Goal: Information Seeking & Learning: Learn about a topic

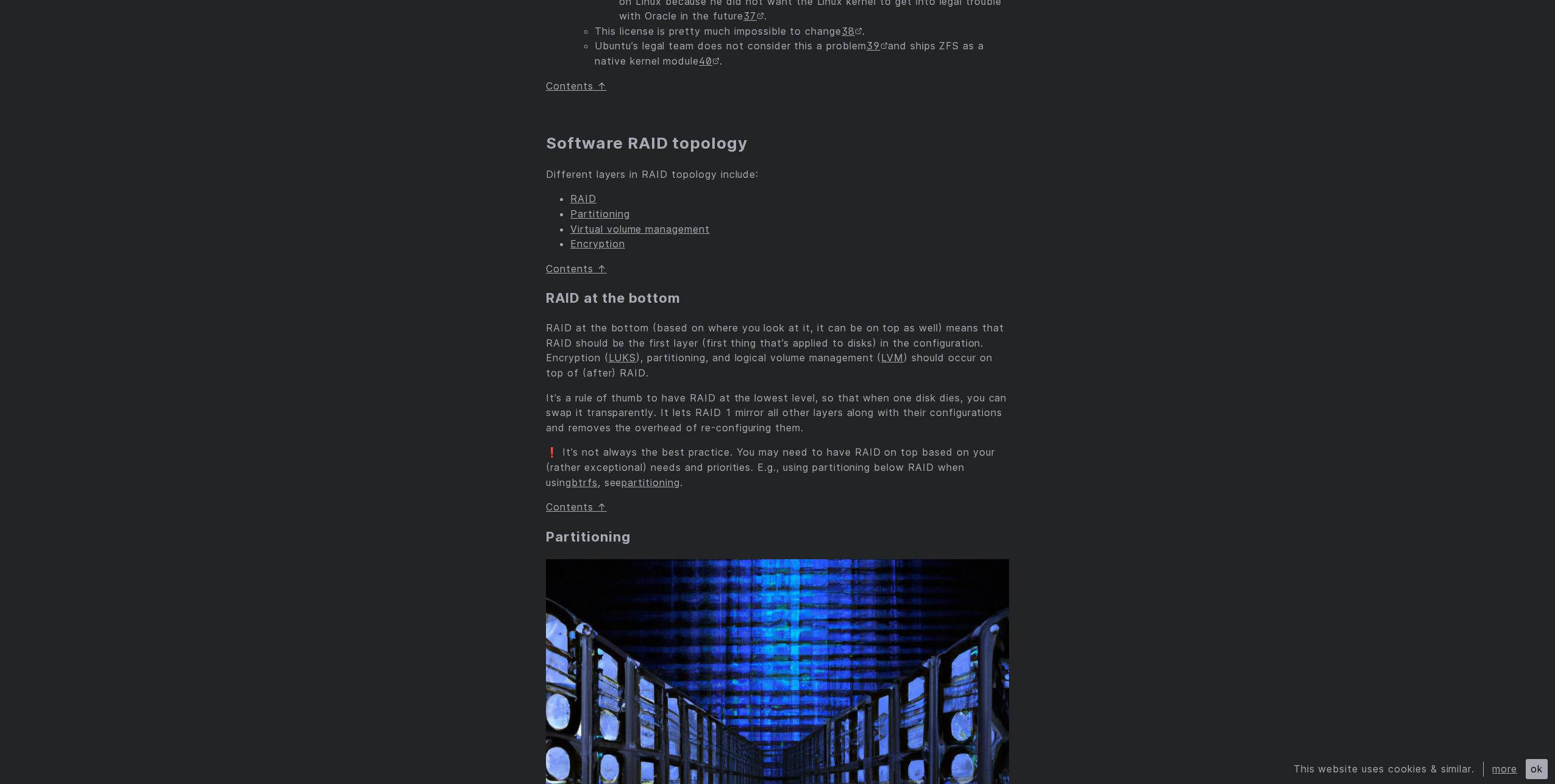
scroll to position [5336, 0]
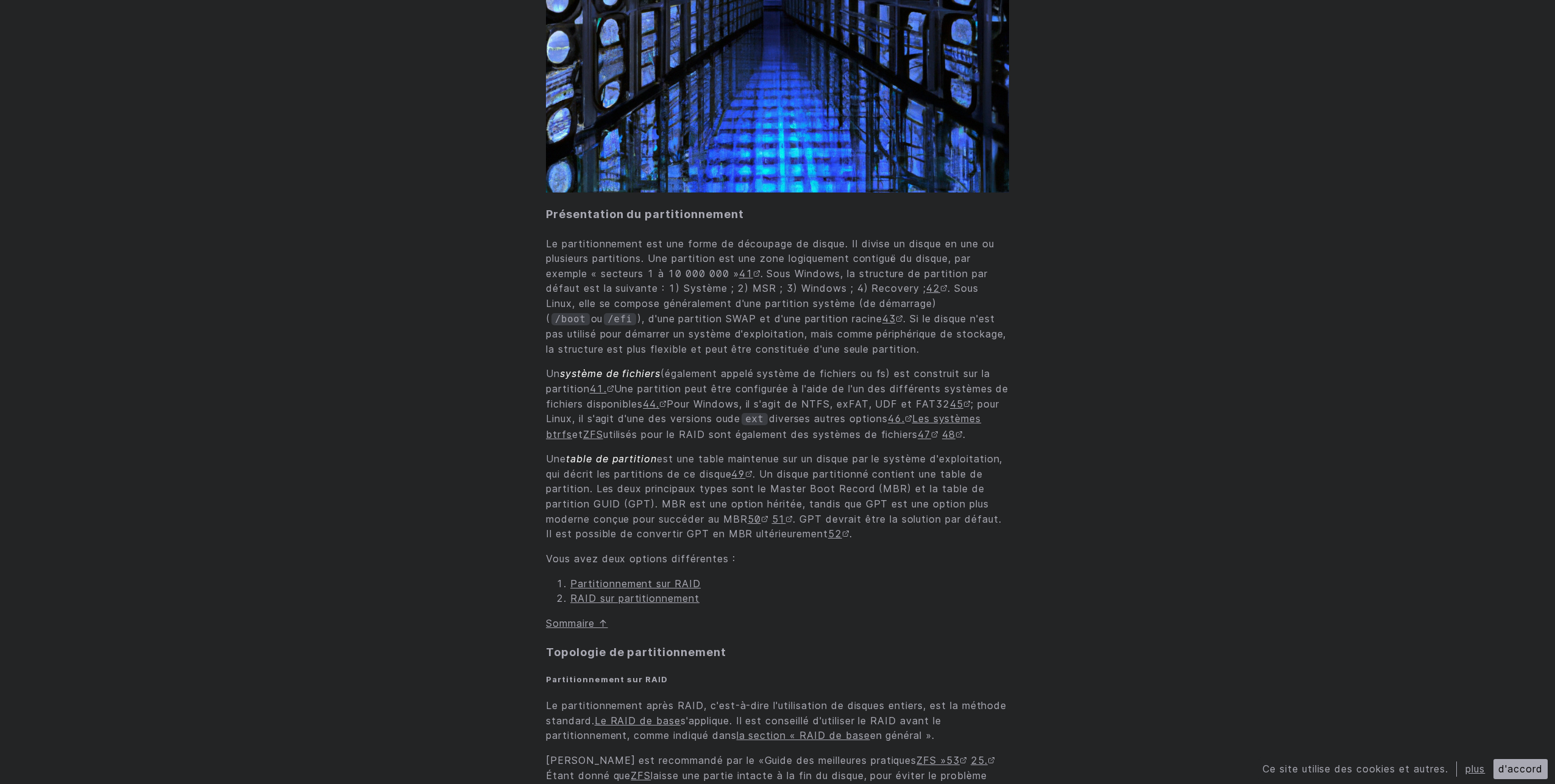
scroll to position [6334, 0]
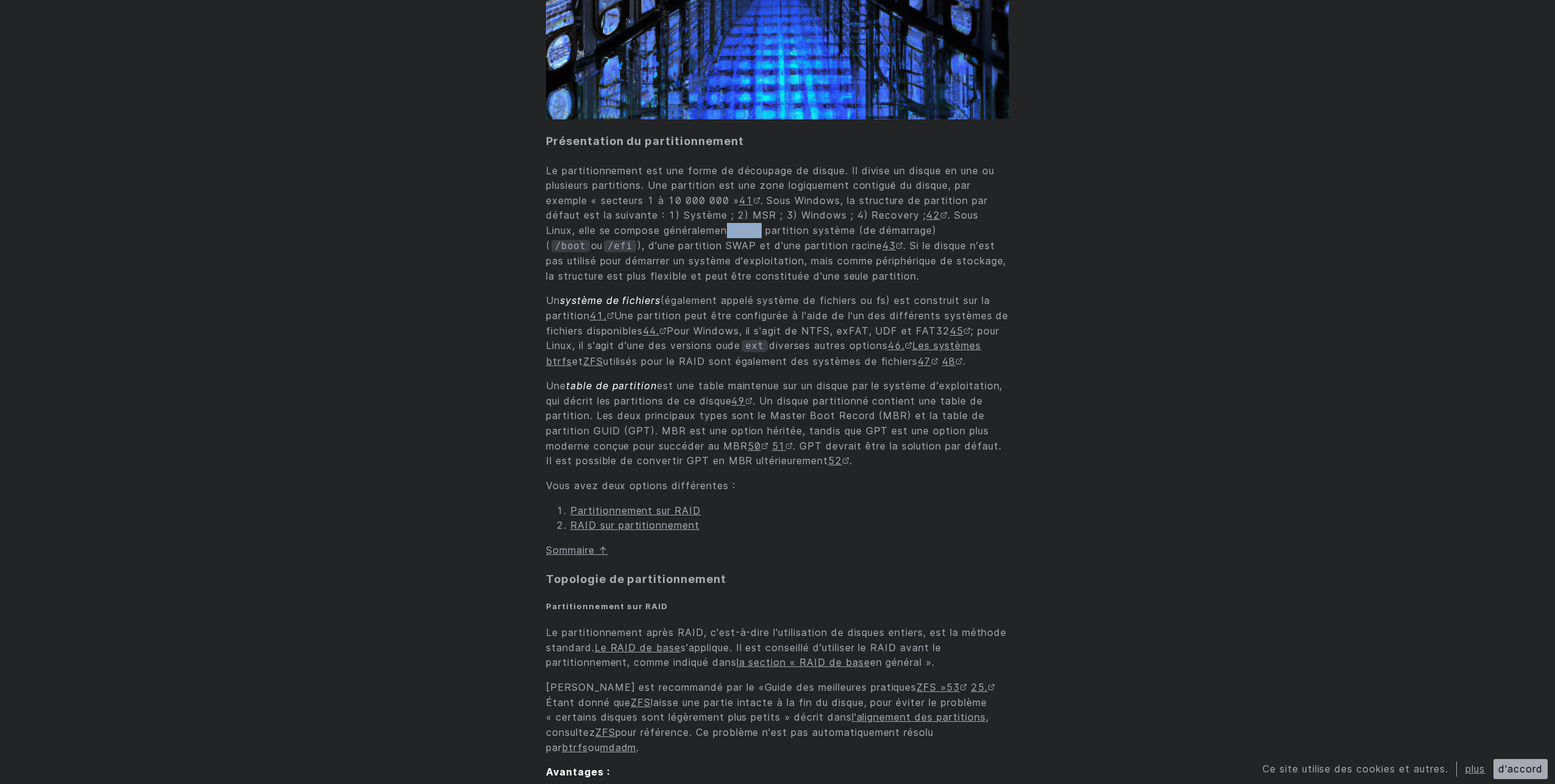
drag, startPoint x: 730, startPoint y: 248, endPoint x: 741, endPoint y: 255, distance: 13.0
click at [763, 246] on font ". Sous Linux, elle se compose généralement d'une partition système (de démarrag…" at bounding box center [763, 229] width 433 height 42
drag, startPoint x: 645, startPoint y: 265, endPoint x: 753, endPoint y: 254, distance: 108.6
click at [753, 252] on font "), d'une partition SWAP et d'une partition racine" at bounding box center [759, 245] width 245 height 12
click at [798, 252] on font "), d'une partition SWAP et d'une partition racine" at bounding box center [759, 245] width 245 height 12
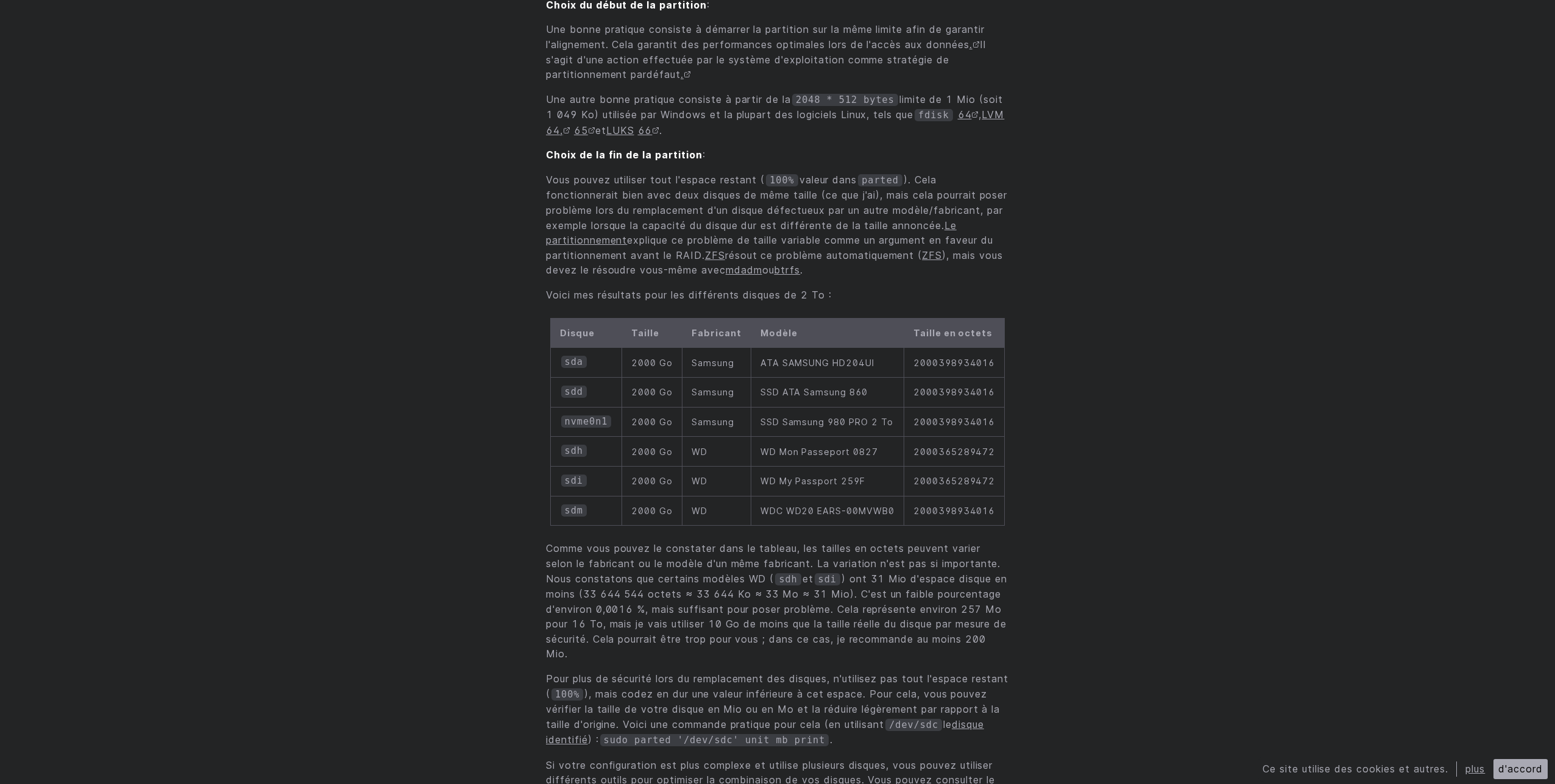
scroll to position [8601, 0]
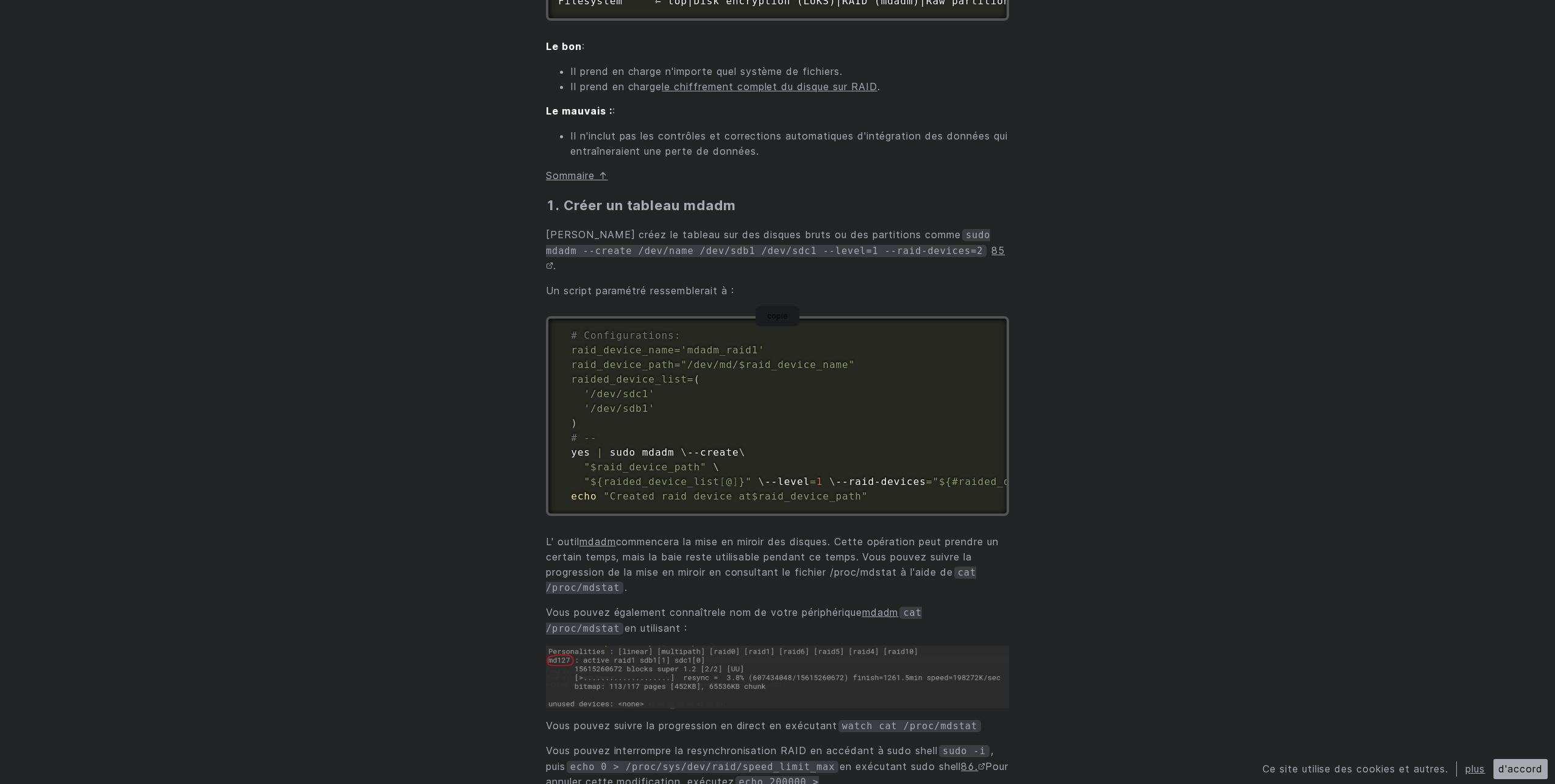
scroll to position [13936, 0]
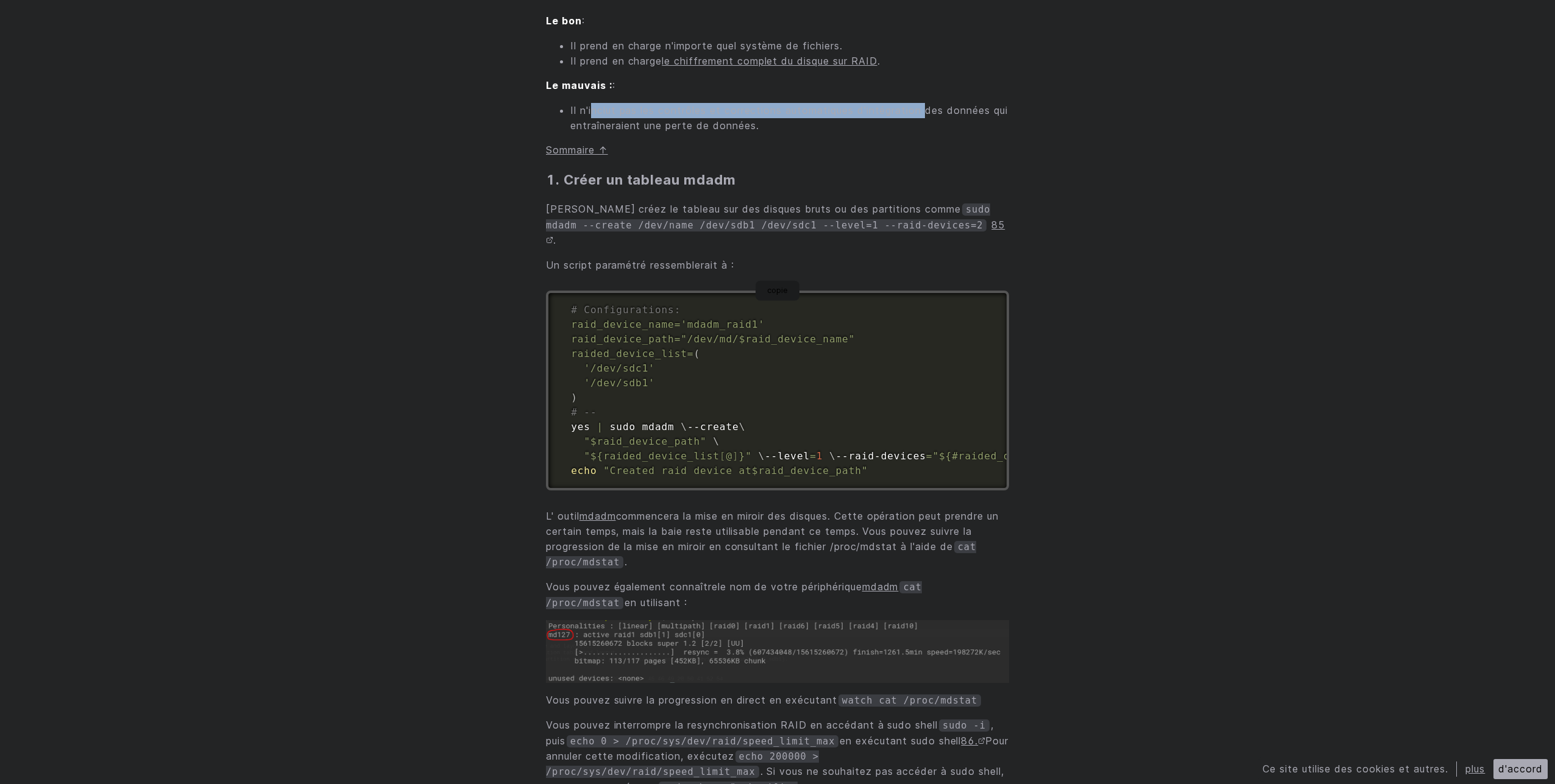
drag, startPoint x: 592, startPoint y: 304, endPoint x: 929, endPoint y: 304, distance: 337.0
click at [929, 132] on font "Il n'inclut pas les contrôles et corrections automatiques d'intégration des don…" at bounding box center [789, 118] width 438 height 27
click at [927, 132] on font "Il n'inclut pas les contrôles et corrections automatiques d'intégration des don…" at bounding box center [789, 118] width 438 height 27
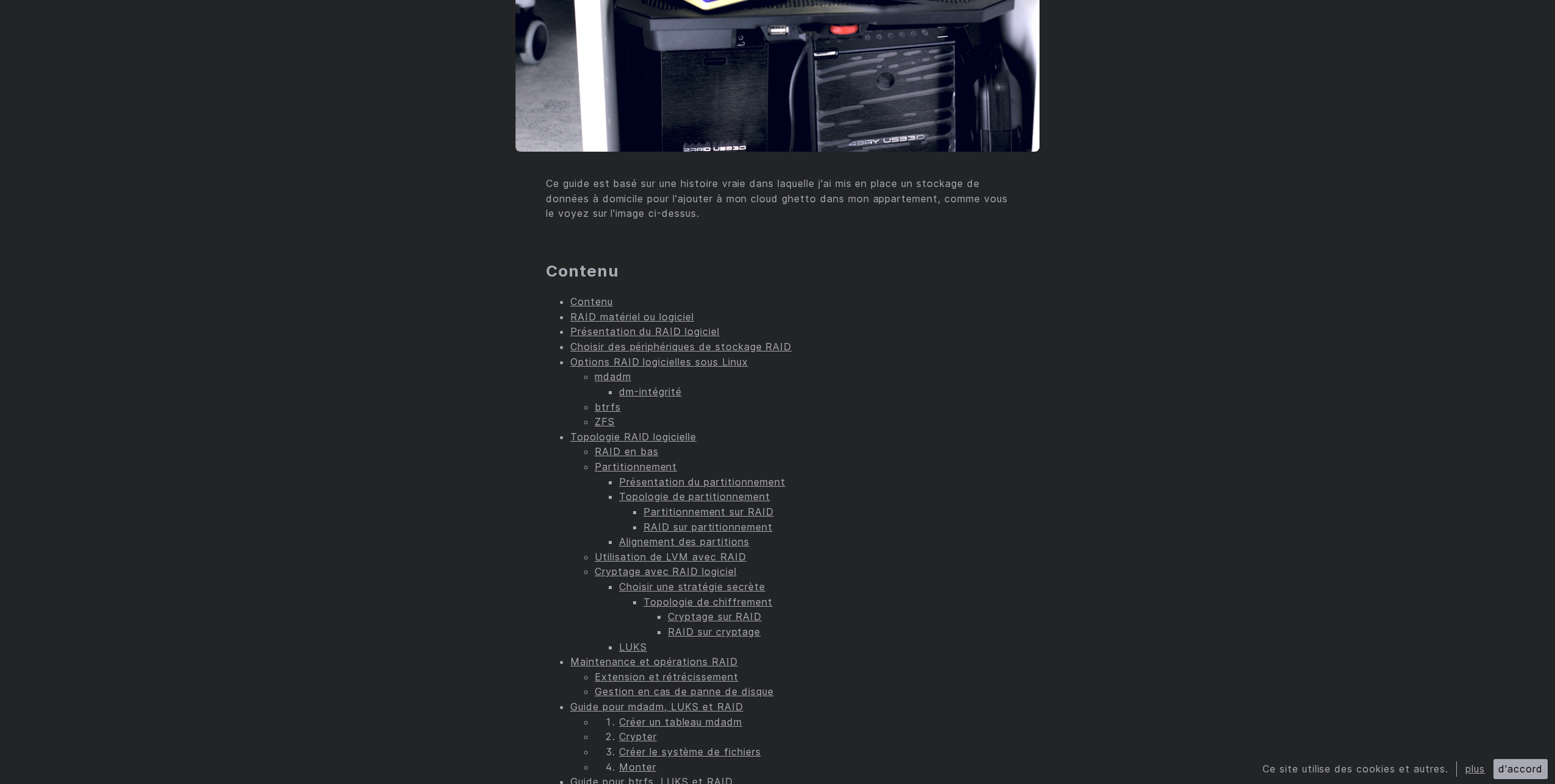
scroll to position [0, 0]
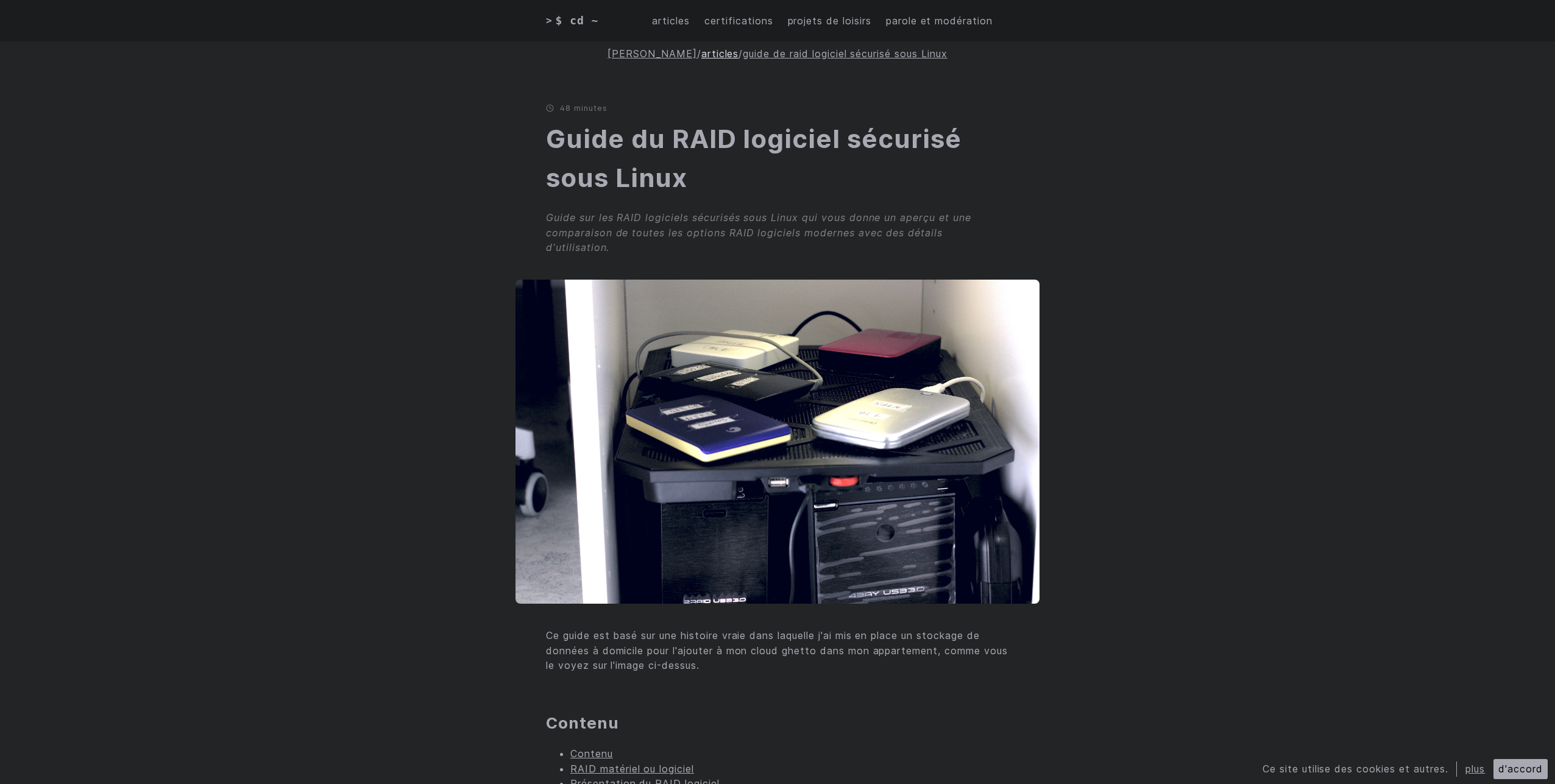
click at [701, 58] on font "articles" at bounding box center [720, 54] width 38 height 12
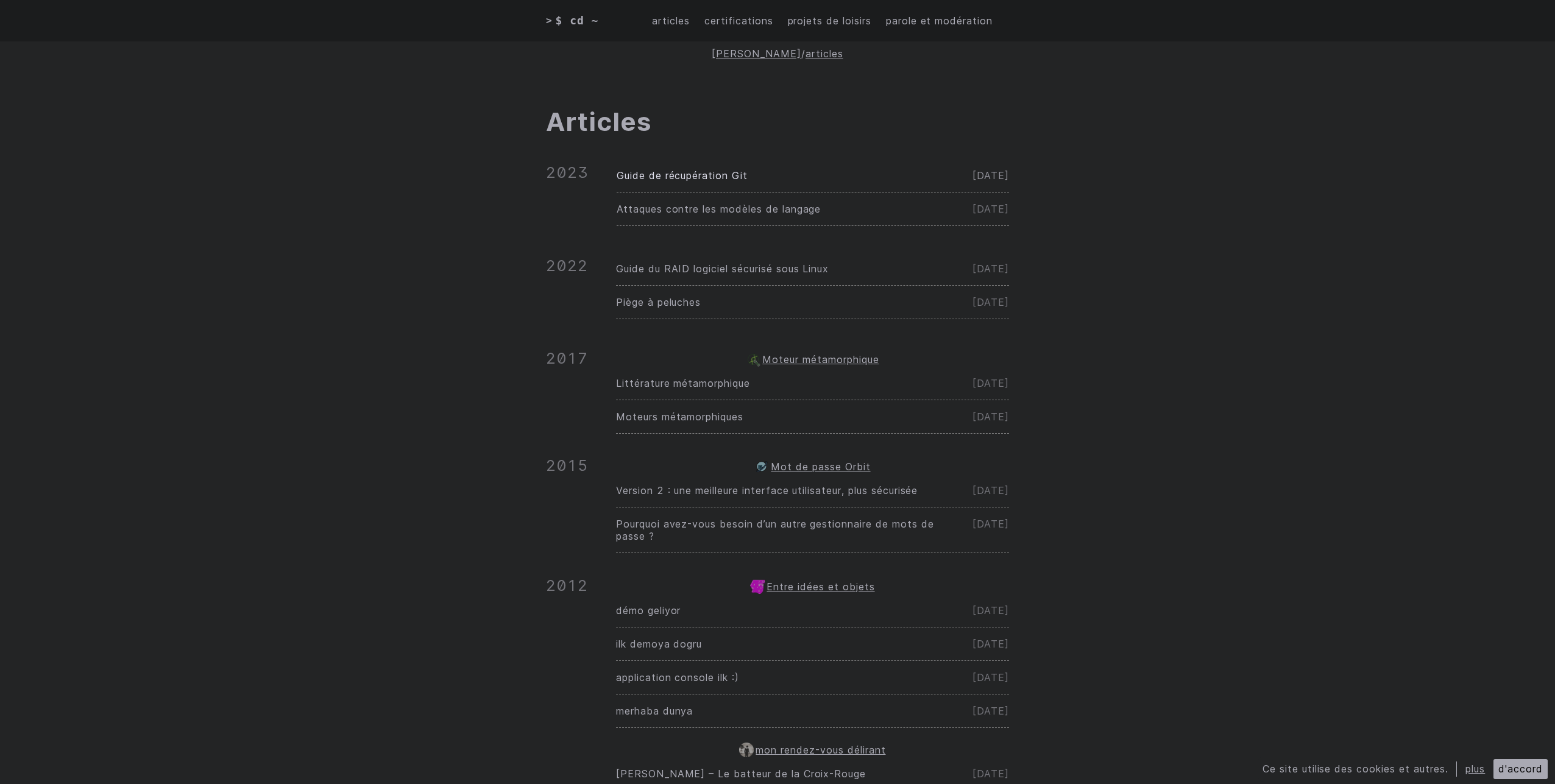
click at [703, 179] on font "Guide de récupération Git" at bounding box center [682, 176] width 131 height 12
click at [815, 19] on font "projets de loisirs" at bounding box center [830, 20] width 84 height 12
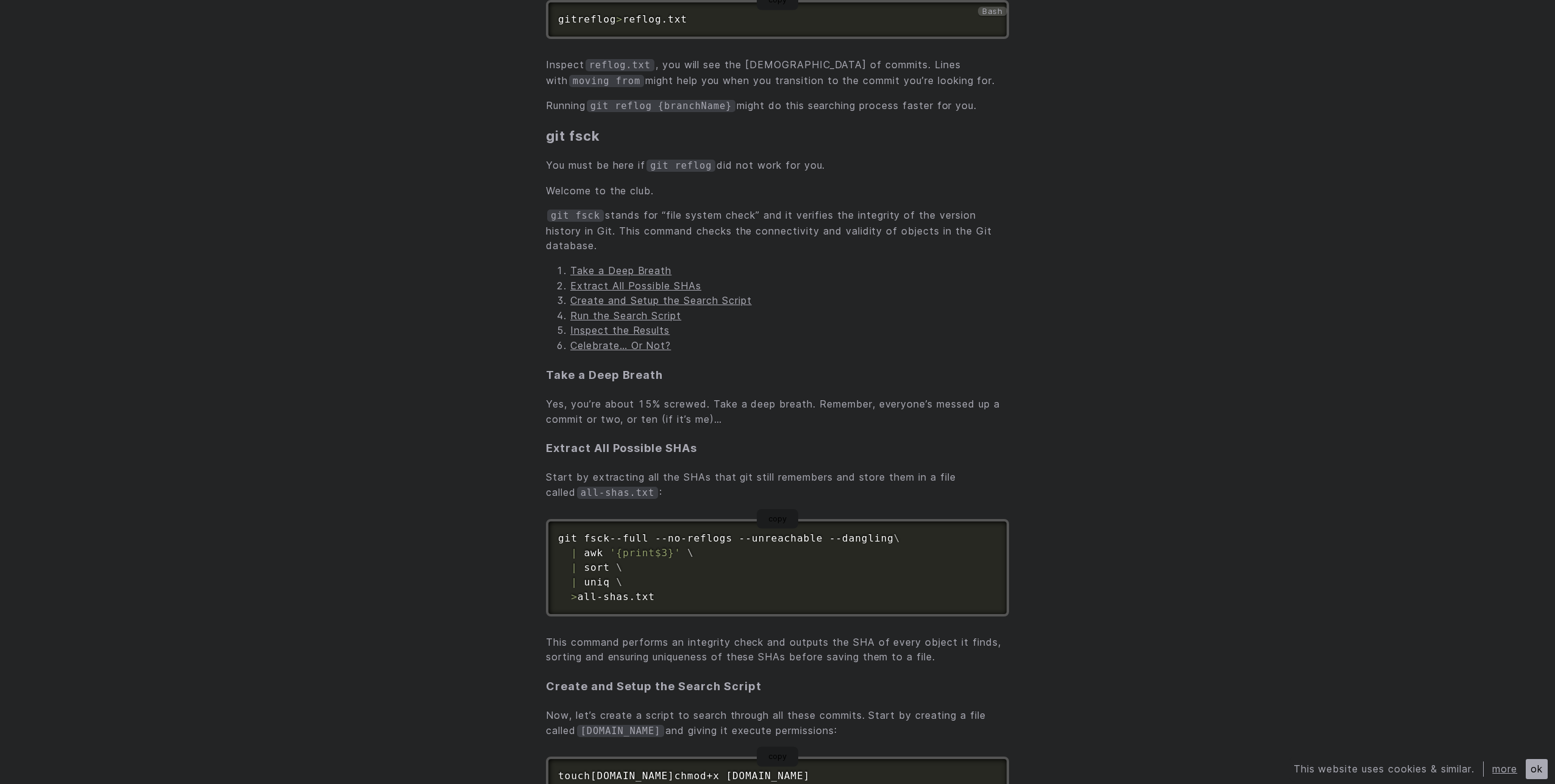
scroll to position [658, 0]
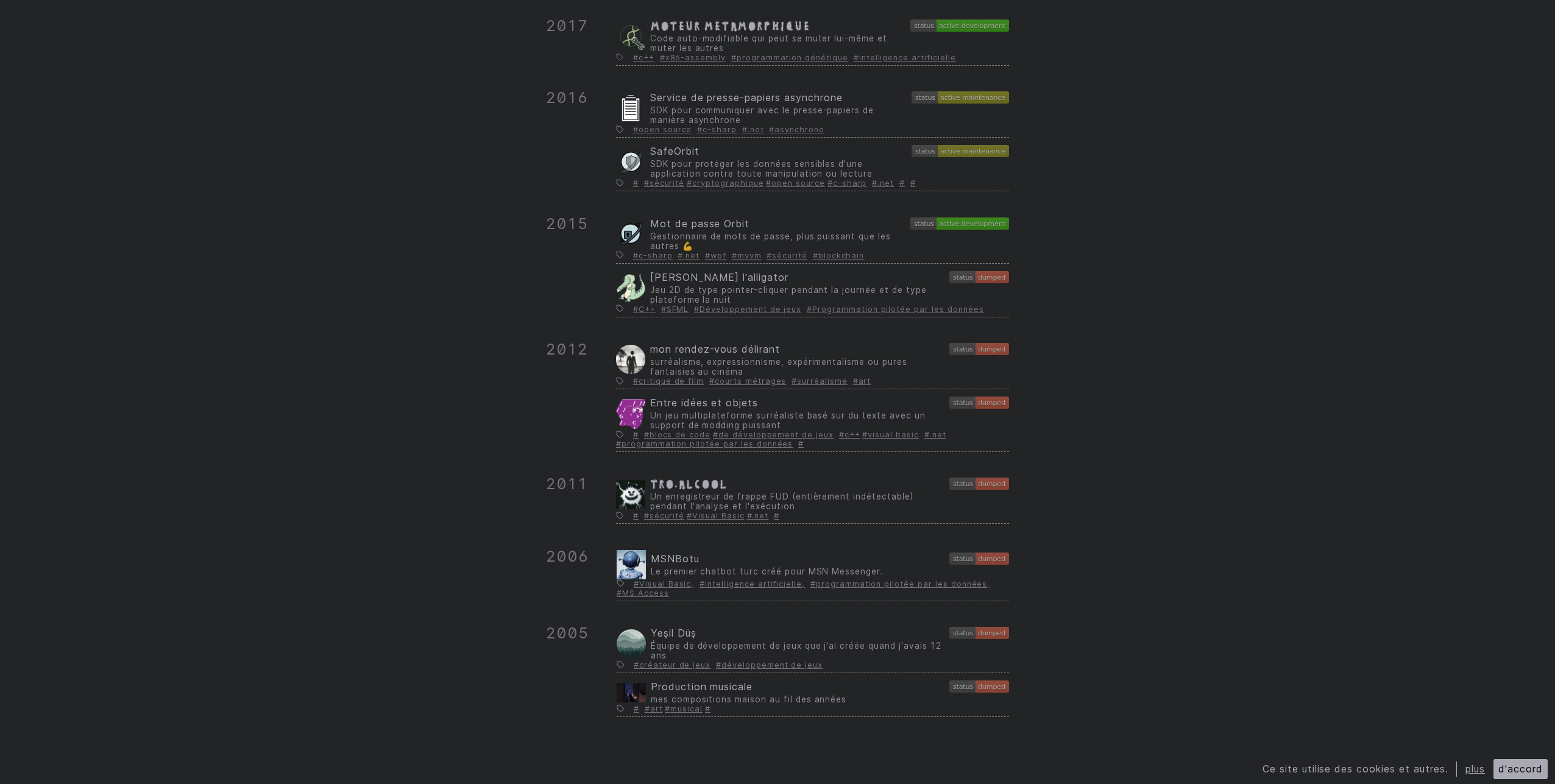
scroll to position [387, 0]
